Goal: Information Seeking & Learning: Learn about a topic

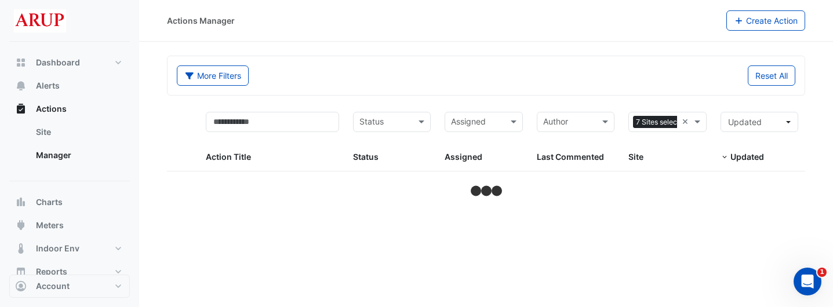
select select "***"
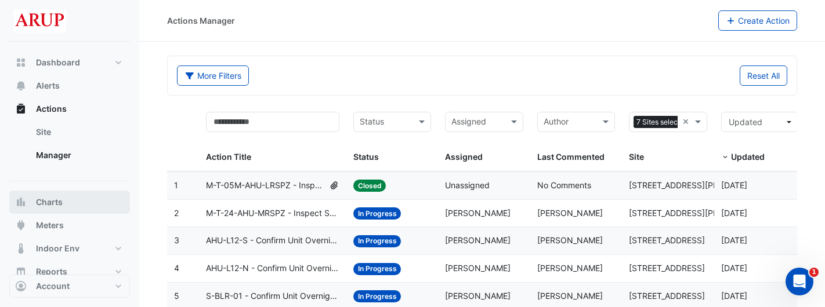
click at [64, 209] on button "Charts" at bounding box center [69, 202] width 121 height 23
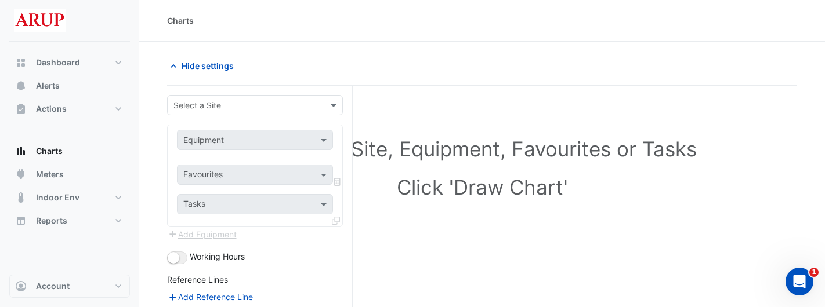
click at [300, 106] on input "text" at bounding box center [243, 106] width 140 height 12
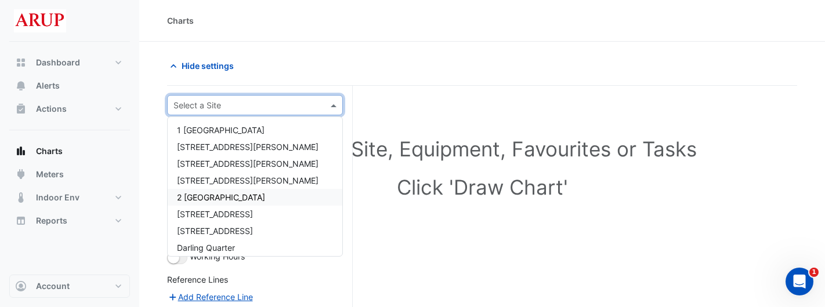
click at [263, 193] on div "2 [GEOGRAPHIC_DATA]" at bounding box center [255, 197] width 175 height 17
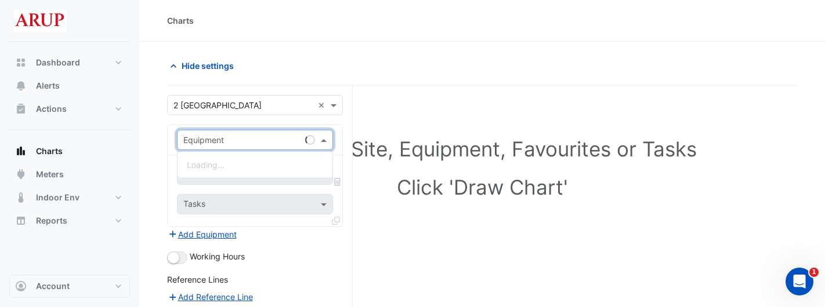
click at [325, 139] on span at bounding box center [325, 140] width 14 height 12
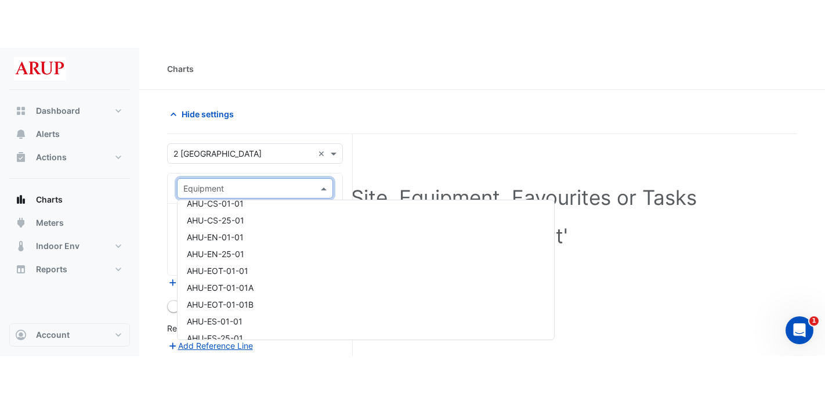
scroll to position [290, 0]
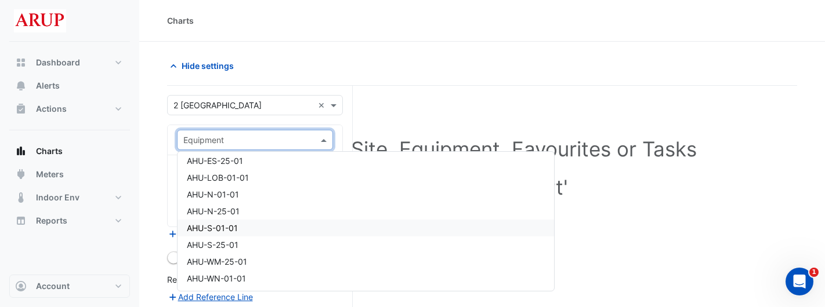
click at [241, 229] on div "AHU-S-01-01" at bounding box center [365, 228] width 376 height 17
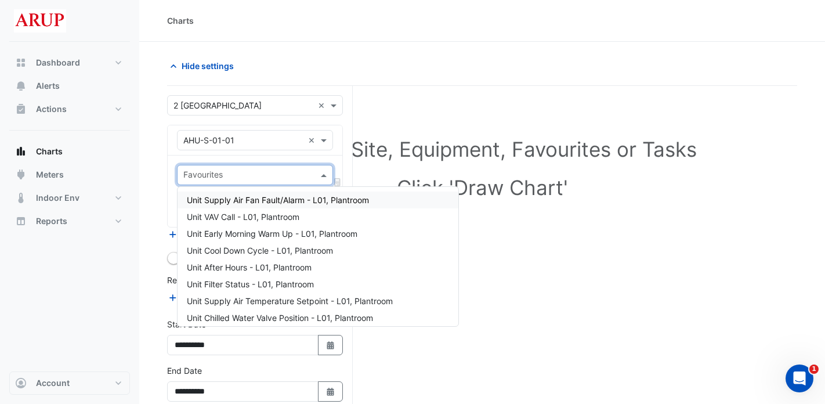
click at [322, 168] on div "Favourites" at bounding box center [255, 175] width 156 height 20
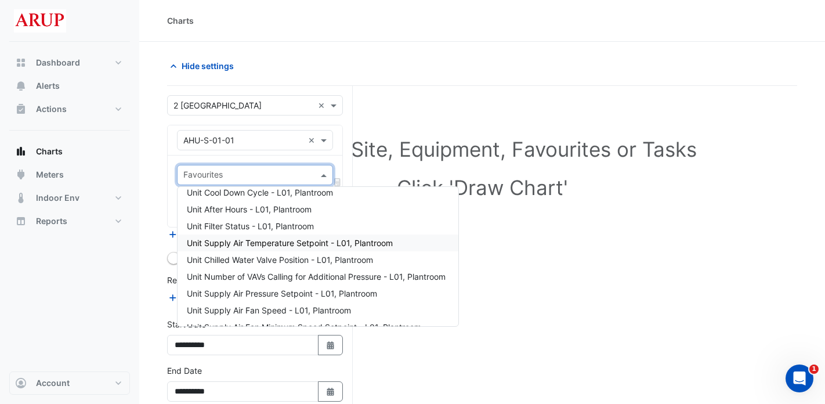
click at [406, 242] on div "Unit Supply Air Temperature Setpoint - L01, Plantroom" at bounding box center [317, 242] width 281 height 17
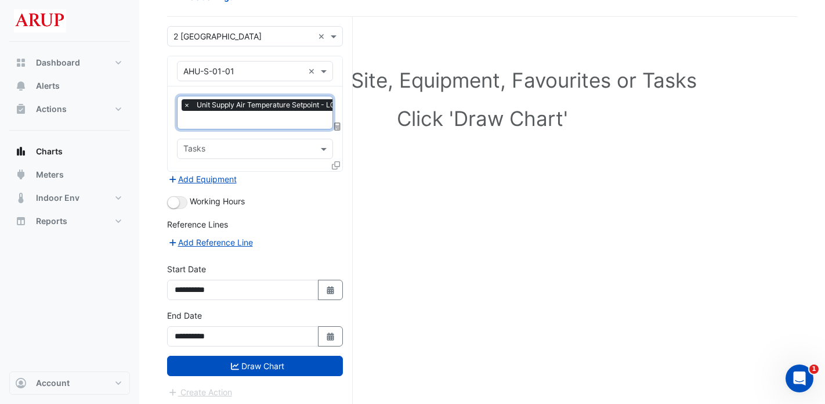
scroll to position [72, 0]
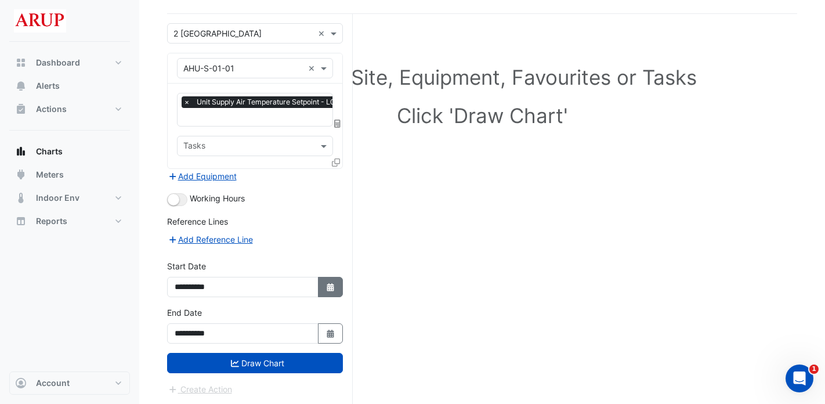
click at [329, 289] on icon "button" at bounding box center [329, 287] width 7 height 8
select select "*"
select select "****"
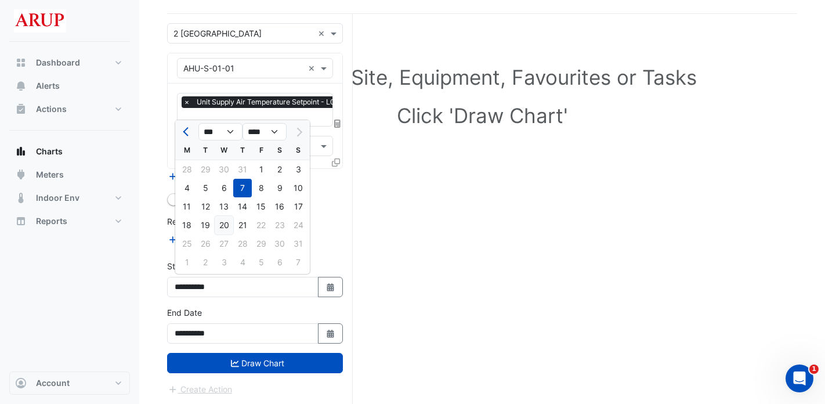
click at [224, 223] on div "20" at bounding box center [224, 225] width 19 height 19
type input "**********"
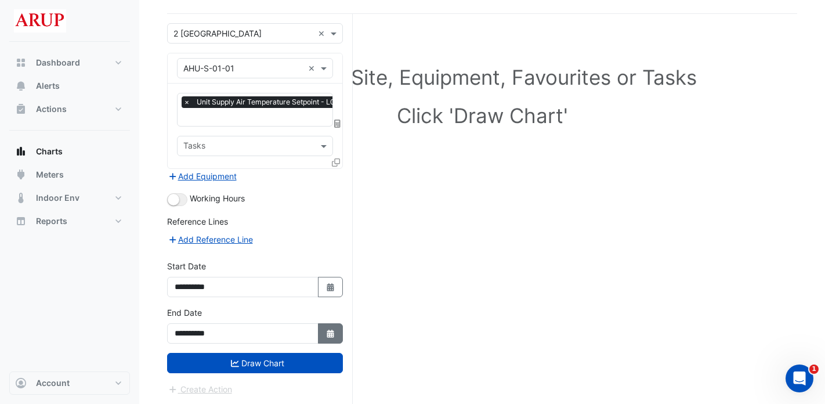
click at [337, 307] on button "Select Date" at bounding box center [331, 333] width 26 height 20
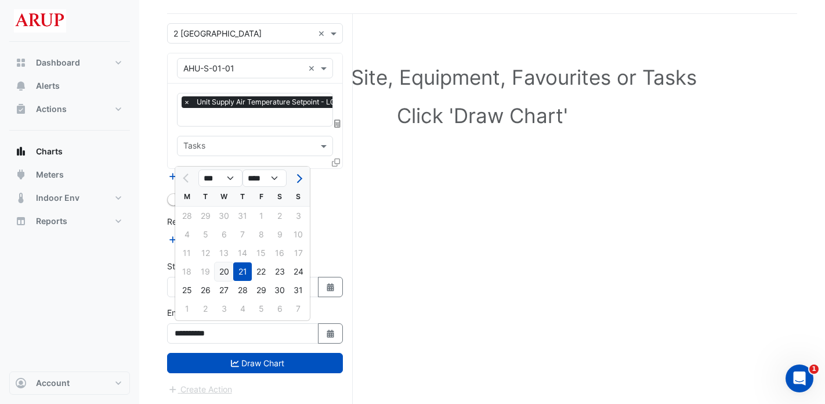
click at [219, 271] on div "20" at bounding box center [224, 271] width 19 height 19
type input "**********"
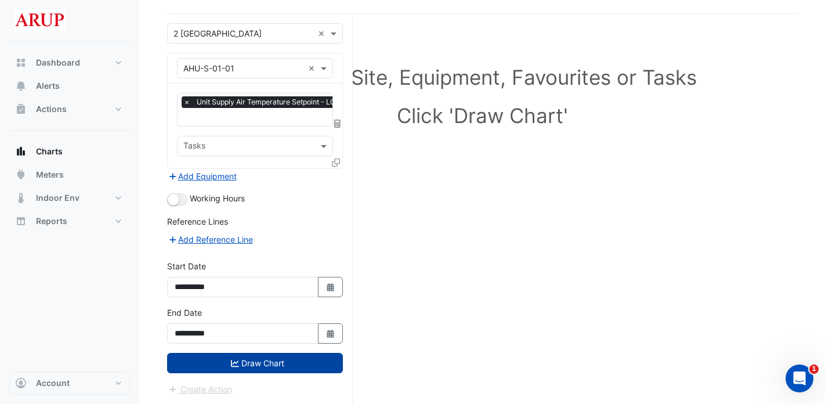
click at [259, 307] on button "Draw Chart" at bounding box center [255, 363] width 176 height 20
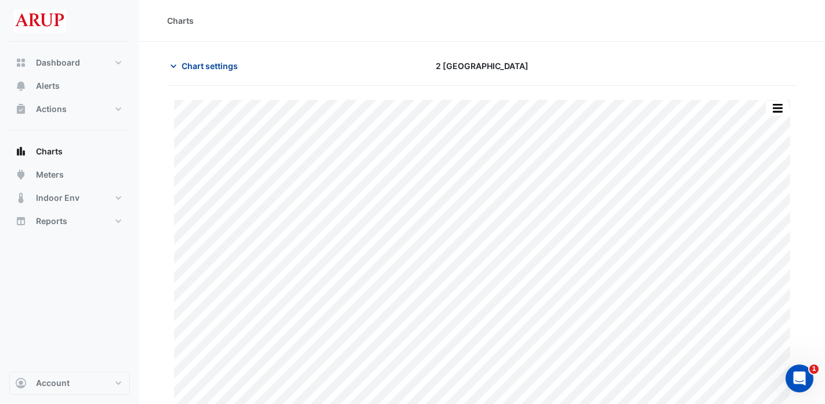
click at [178, 68] on icon "button" at bounding box center [174, 66] width 12 height 12
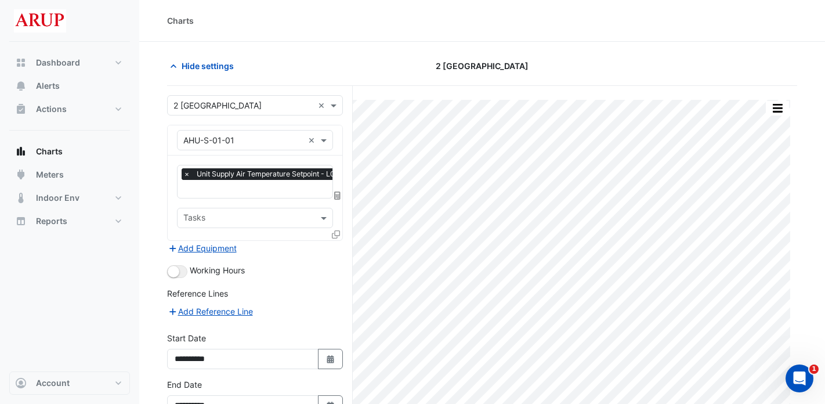
click at [187, 170] on span "×" at bounding box center [186, 174] width 10 height 12
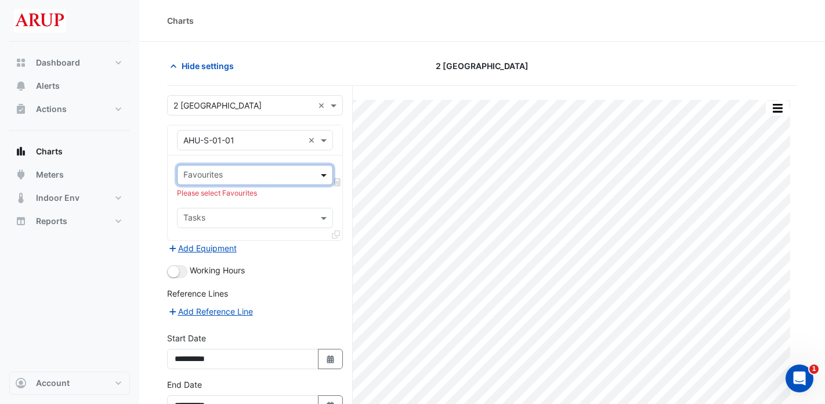
click at [324, 169] on span at bounding box center [325, 175] width 14 height 12
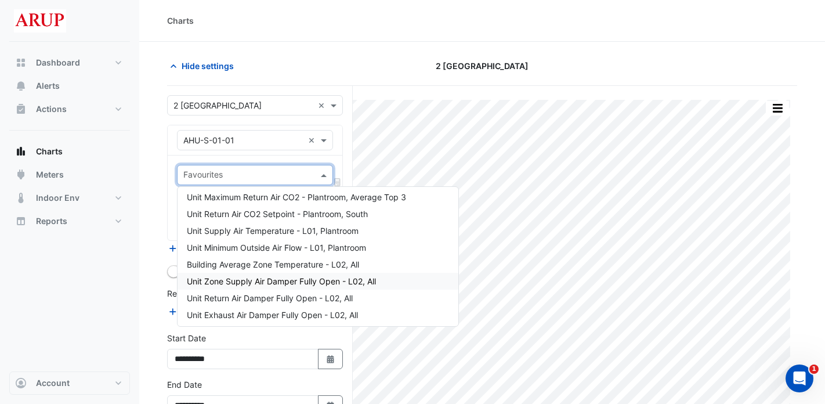
scroll to position [870, 0]
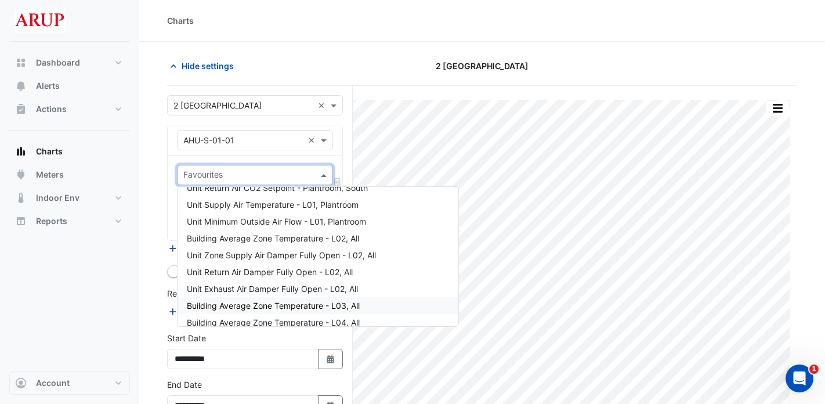
click at [70, 307] on div "Dashboard Portfolio Ratings Performance Alerts Actions Site Manager Charts" at bounding box center [69, 206] width 121 height 329
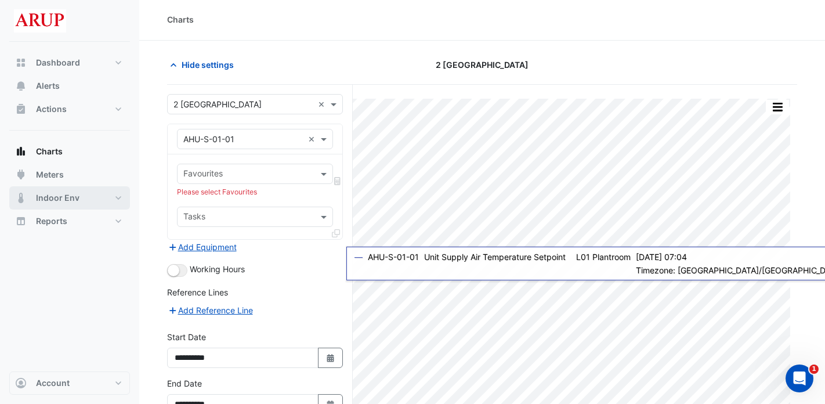
scroll to position [0, 0]
click at [91, 202] on button "Indoor Env" at bounding box center [69, 197] width 121 height 23
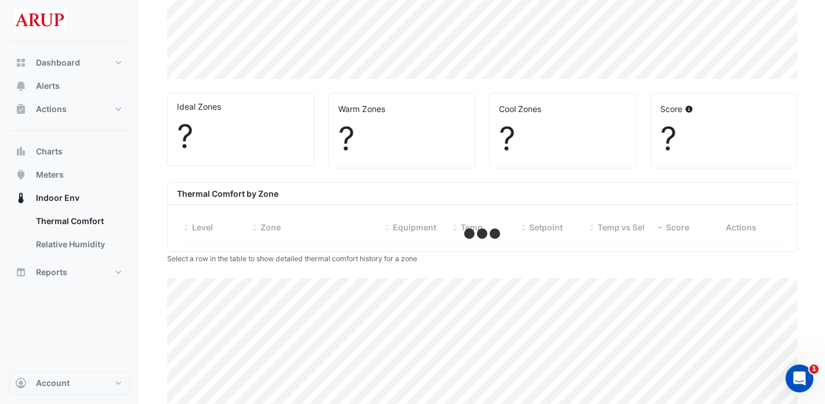
scroll to position [366, 0]
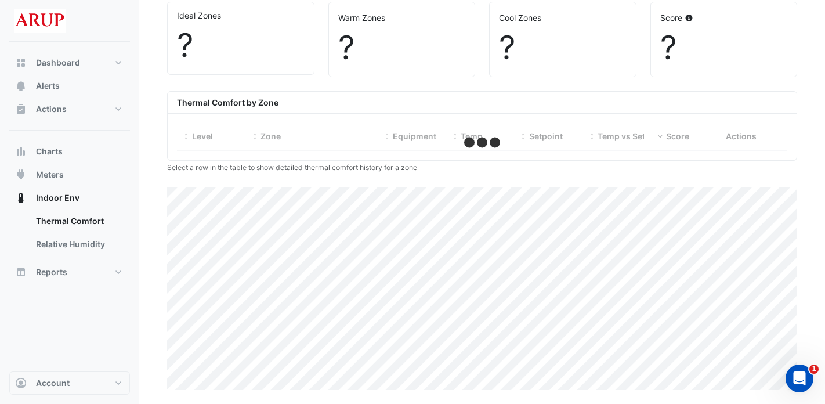
select select "***"
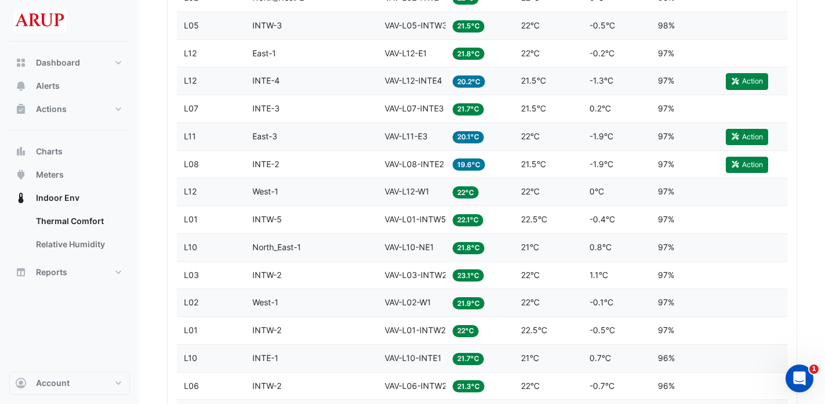
scroll to position [3073, 0]
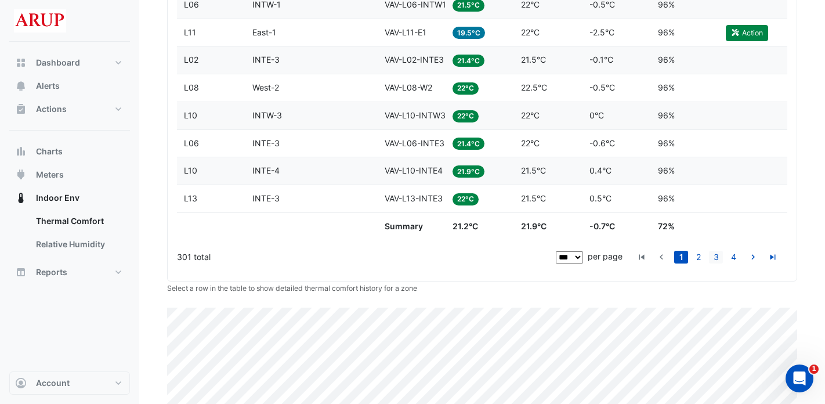
click at [717, 257] on link "3" at bounding box center [716, 256] width 14 height 13
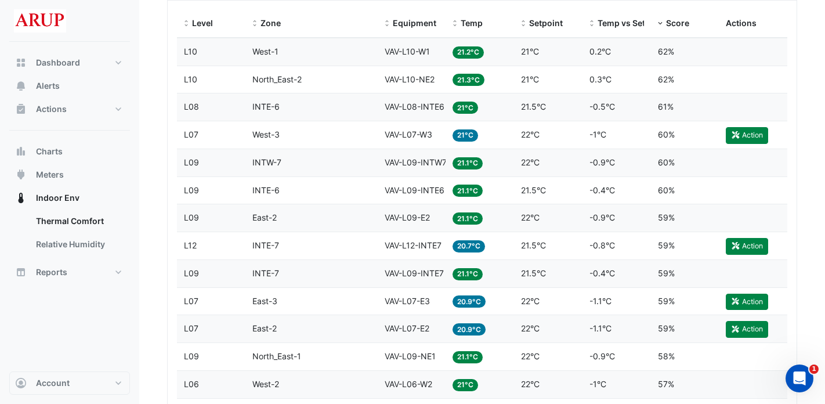
scroll to position [464, 0]
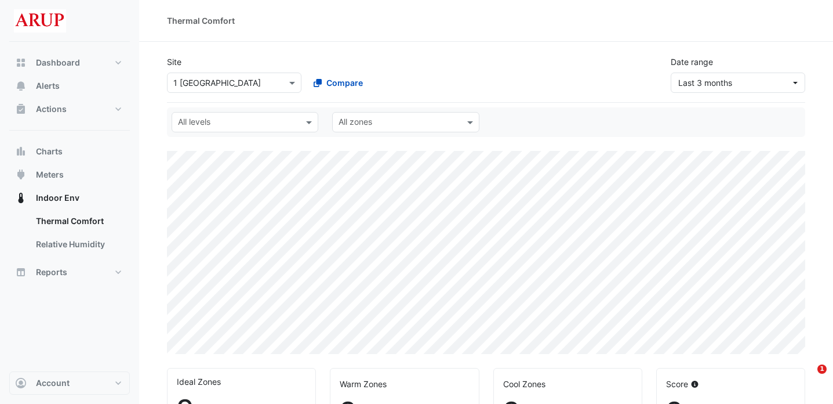
select select "***"
